Goal: Navigation & Orientation: Understand site structure

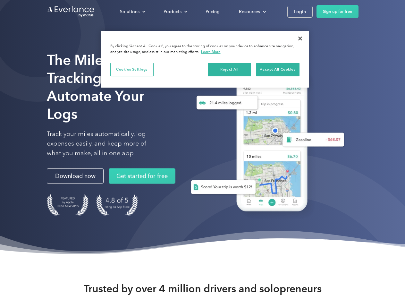
click at [132, 12] on div "Solutions" at bounding box center [130, 12] width 20 height 8
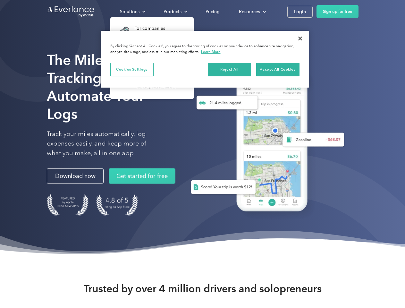
click at [175, 12] on div "Products" at bounding box center [172, 12] width 18 height 8
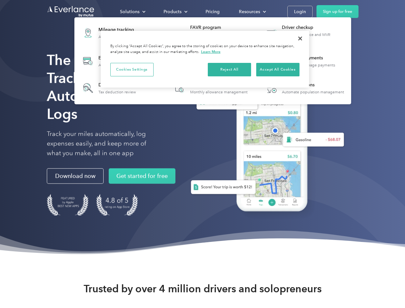
click at [252, 12] on div "Resources" at bounding box center [249, 12] width 21 height 8
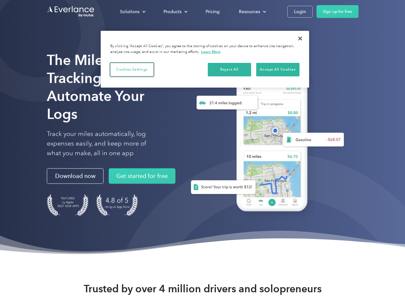
click at [132, 69] on button "Cookies Settings" at bounding box center [131, 69] width 43 height 13
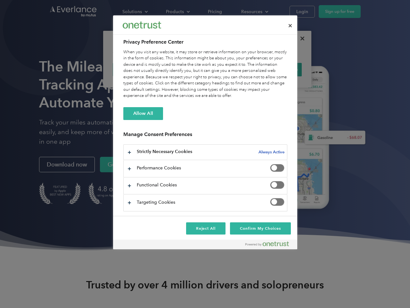
click at [229, 69] on div "When you visit any website, it may store or retrieve information on your browse…" at bounding box center [205, 74] width 164 height 50
click at [277, 69] on div "When you visit any website, it may store or retrieve information on your browse…" at bounding box center [205, 74] width 164 height 50
click at [300, 38] on div at bounding box center [205, 154] width 410 height 308
